Goal: Task Accomplishment & Management: Use online tool/utility

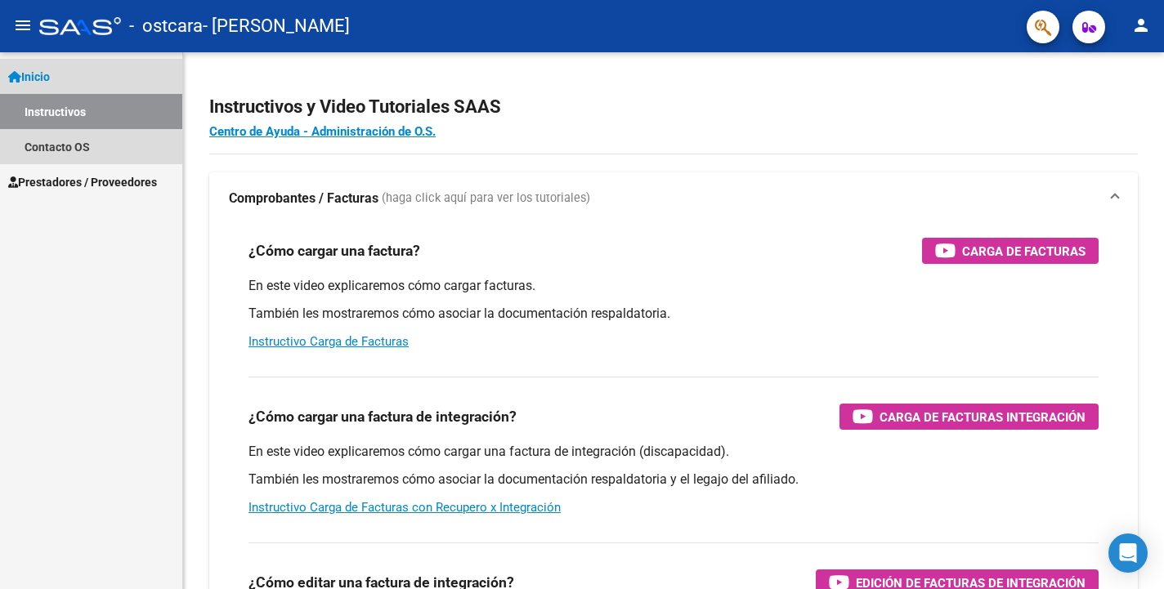
click at [69, 110] on link "Instructivos" at bounding box center [91, 111] width 182 height 35
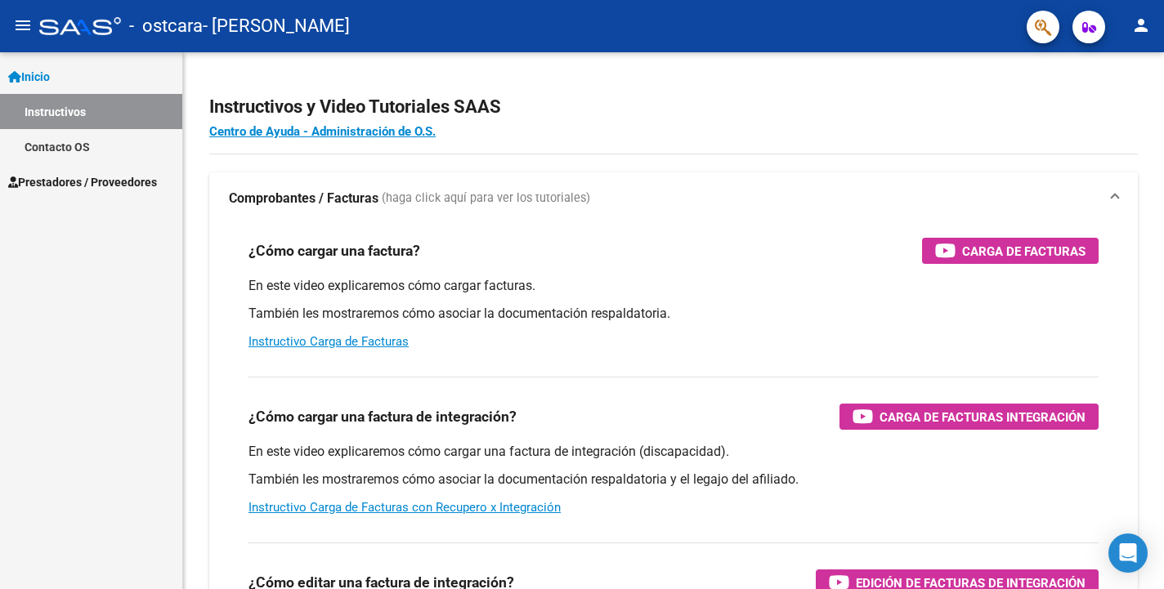
click at [72, 179] on span "Prestadores / Proveedores" at bounding box center [82, 182] width 149 height 18
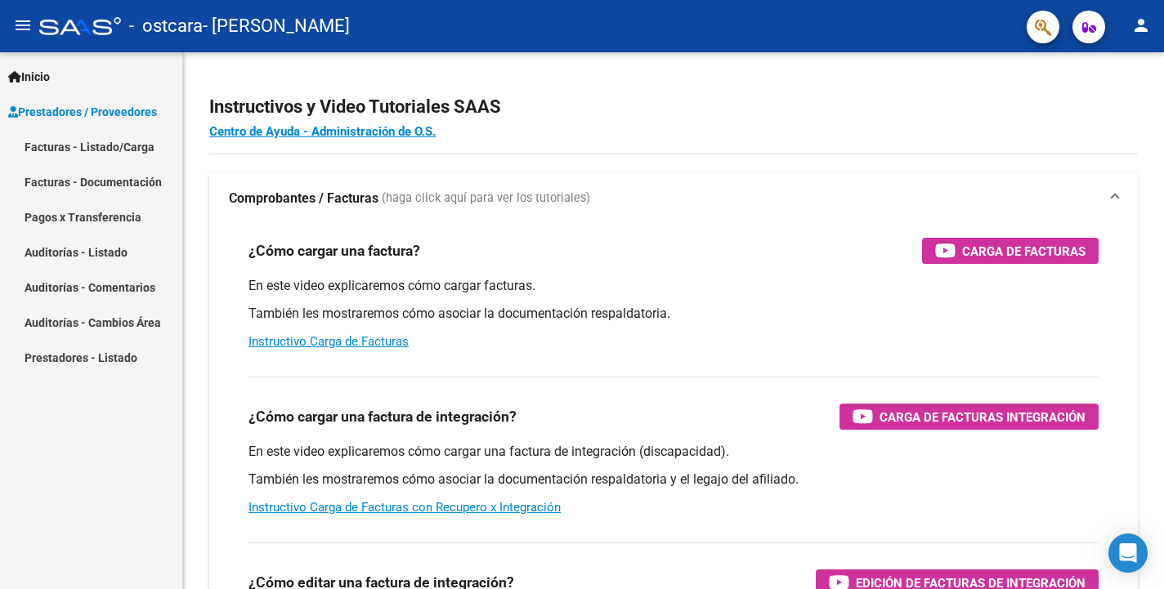
click at [100, 150] on link "Facturas - Listado/Carga" at bounding box center [91, 146] width 182 height 35
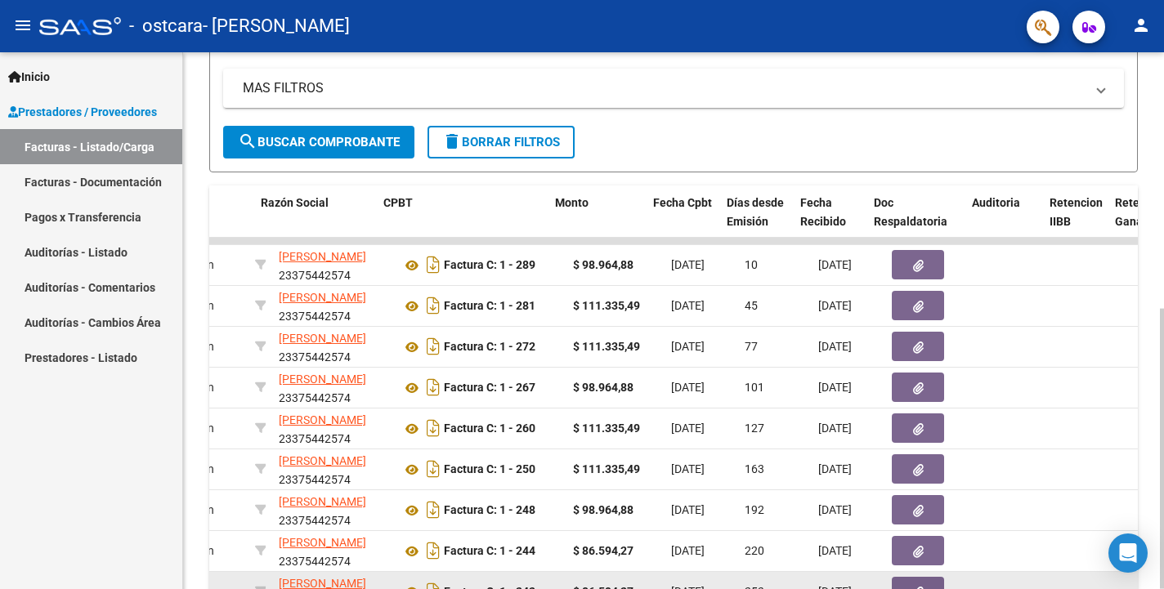
scroll to position [0, 411]
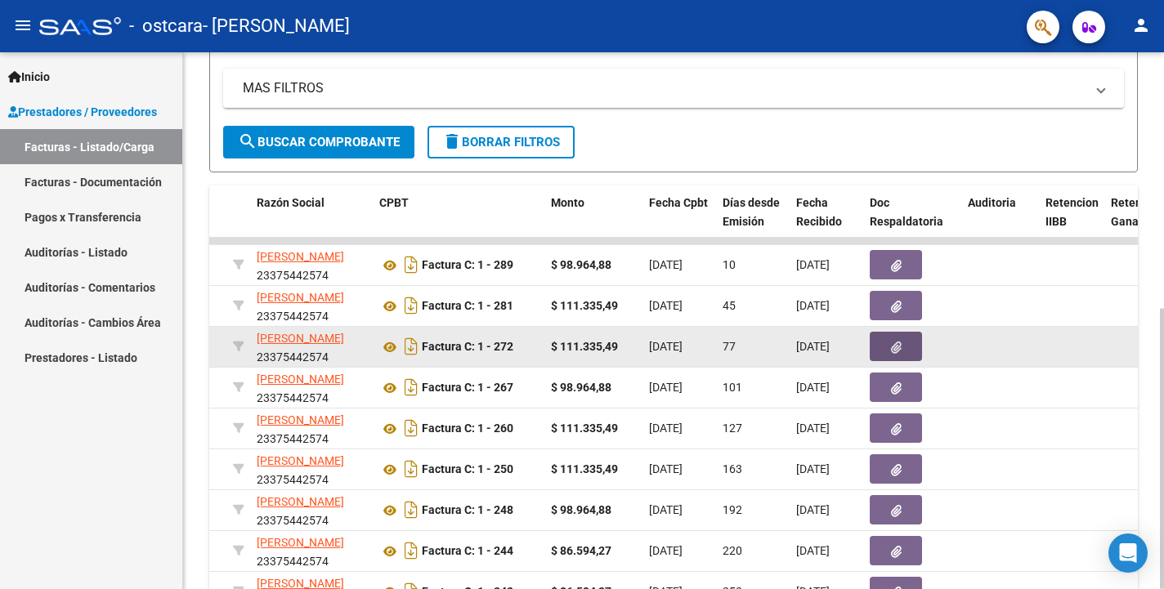
click at [883, 351] on button "button" at bounding box center [895, 346] width 52 height 29
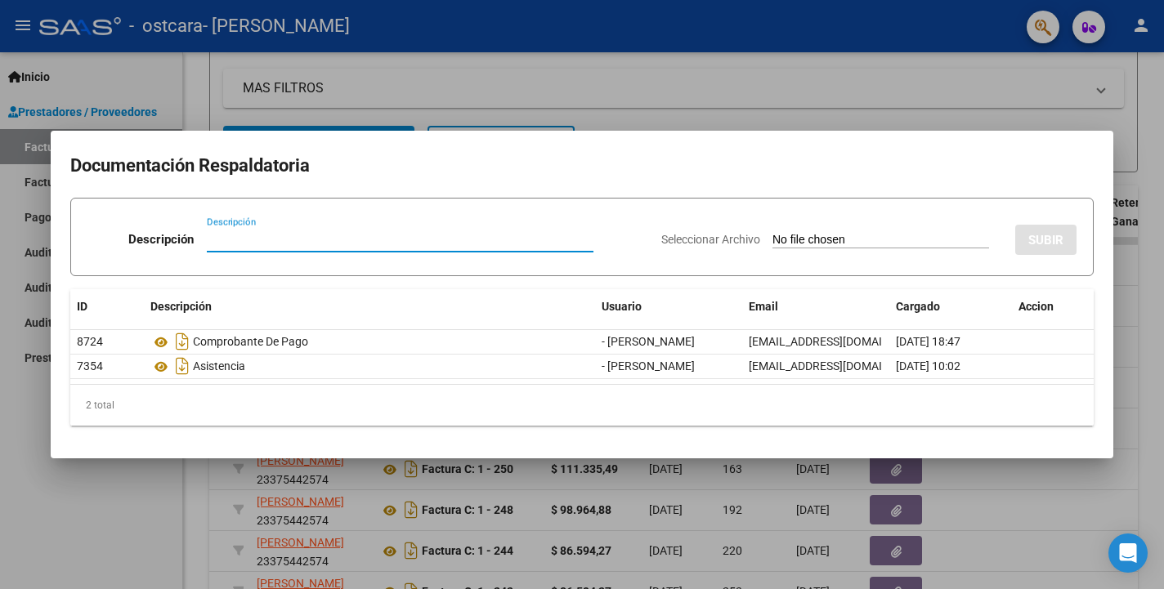
click at [1121, 332] on div at bounding box center [582, 294] width 1164 height 589
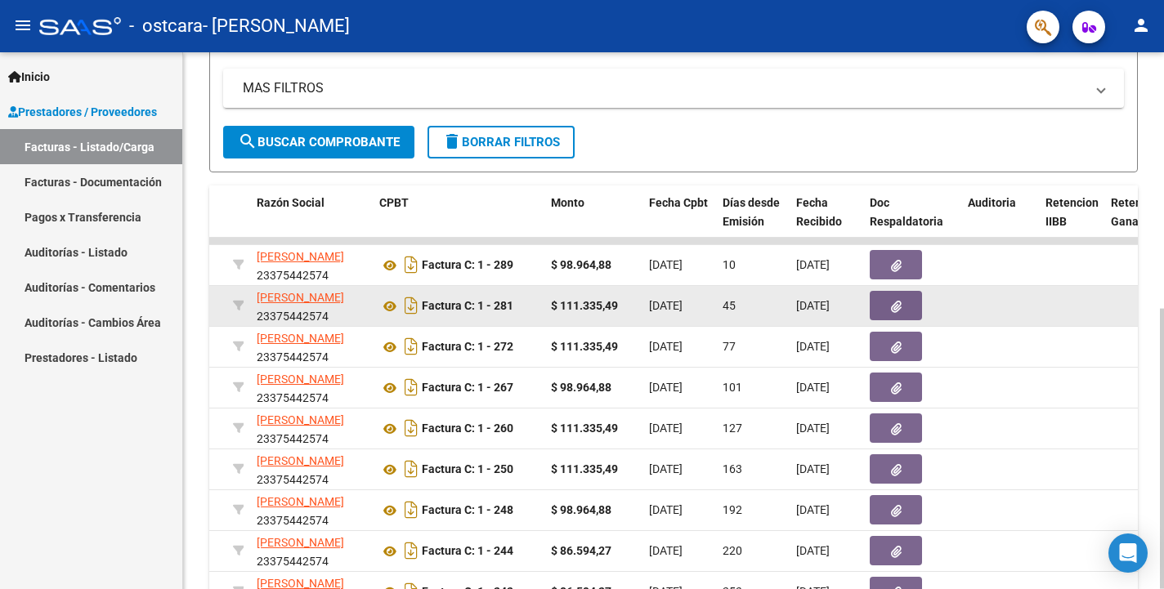
click at [897, 303] on icon "button" at bounding box center [896, 307] width 11 height 12
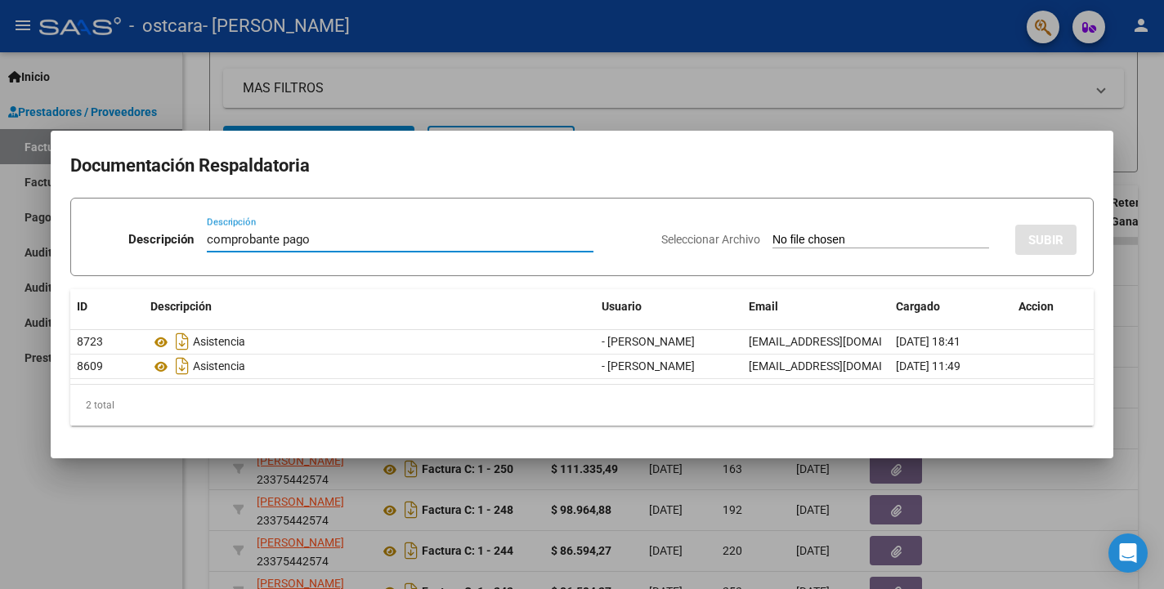
type input "comprobante pago"
click at [815, 234] on input "Seleccionar Archivo" at bounding box center [880, 241] width 217 height 16
type input "C:\fakepath\IMG_6196.jpg.pdf"
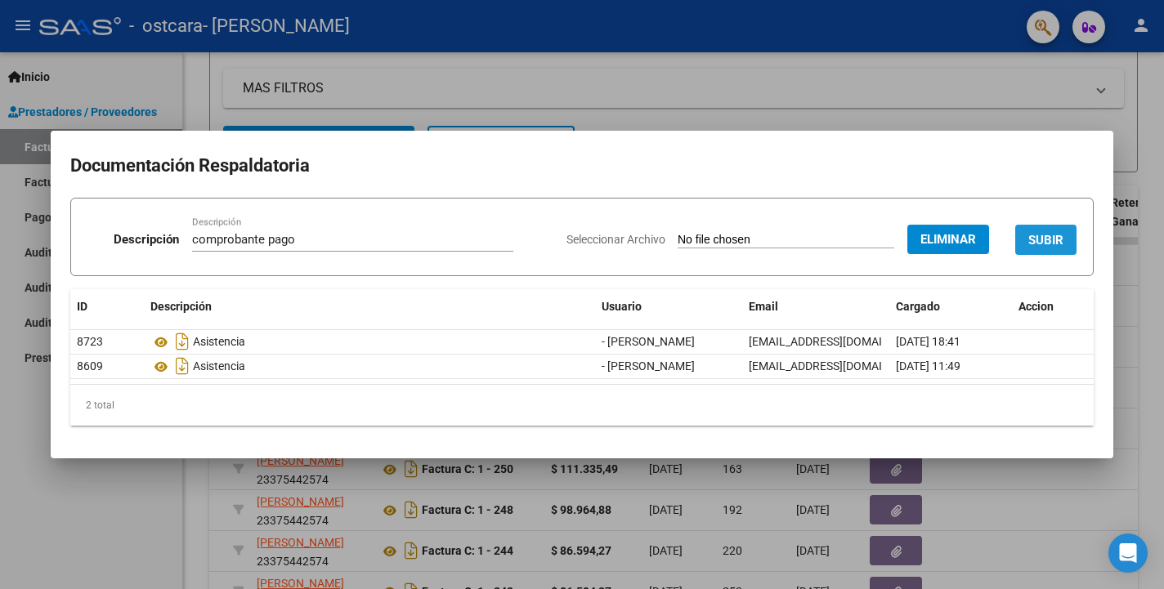
click at [1040, 235] on span "SUBIR" at bounding box center [1045, 240] width 35 height 15
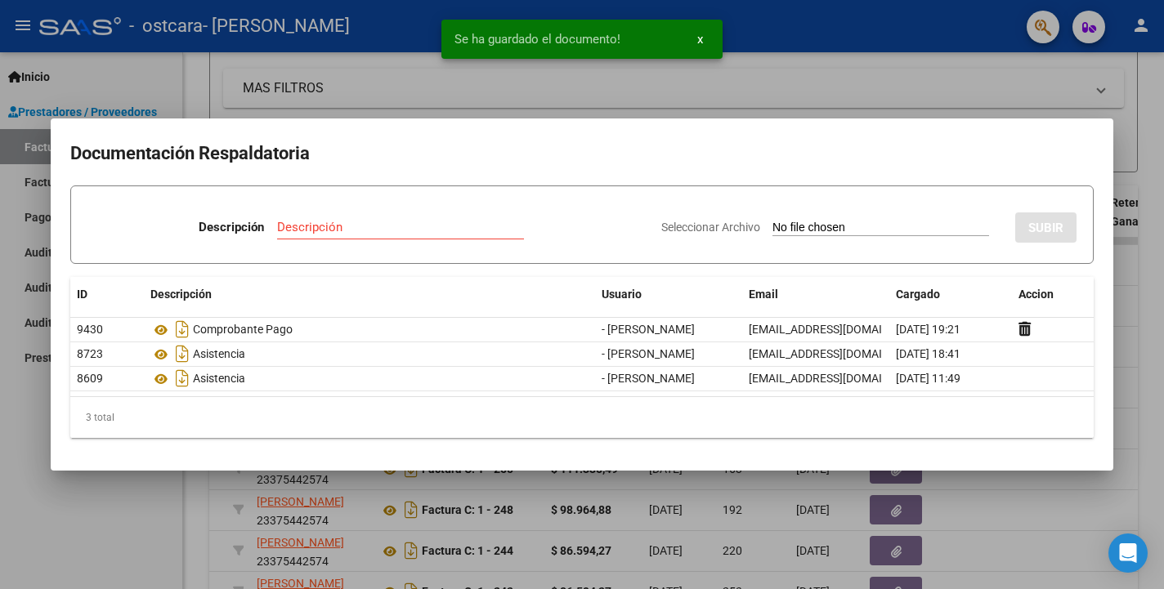
click at [1027, 538] on div at bounding box center [582, 294] width 1164 height 589
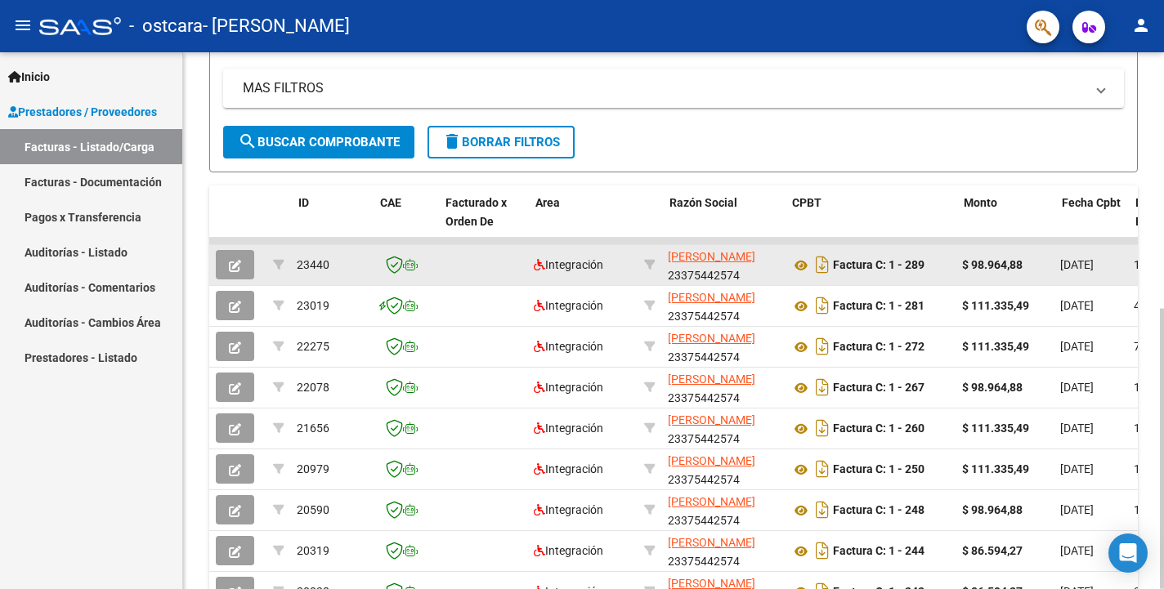
scroll to position [0, 0]
